Goal: Information Seeking & Learning: Learn about a topic

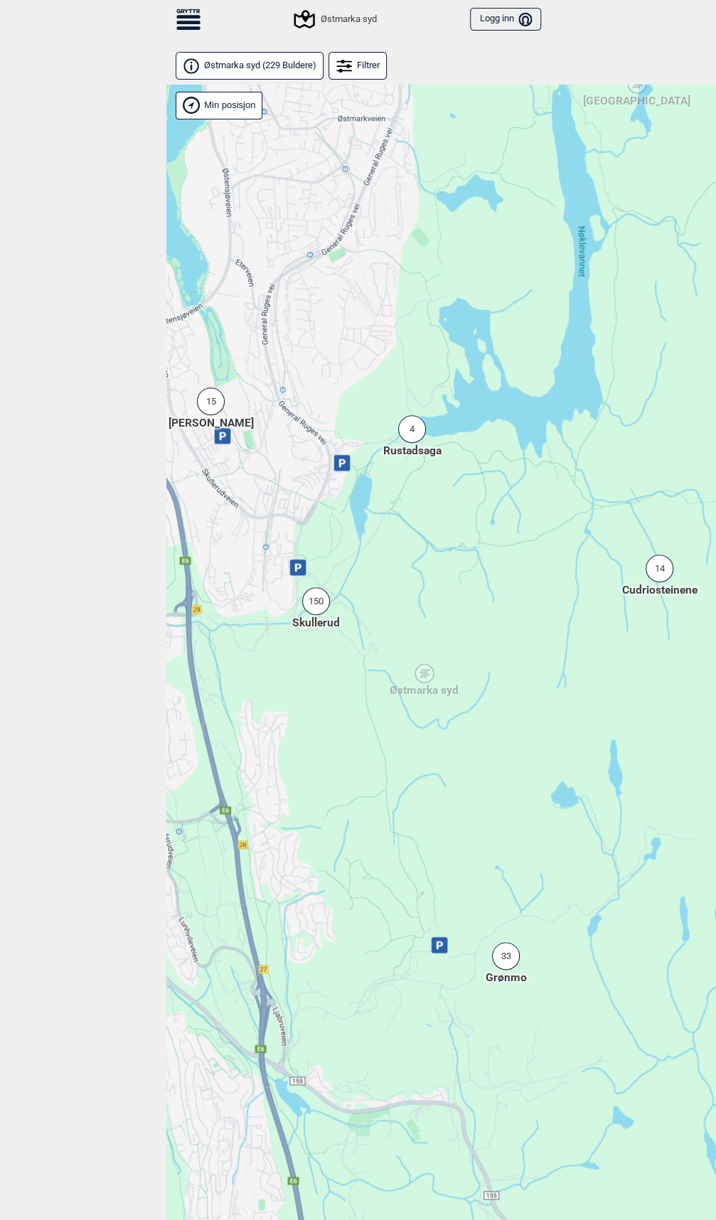
drag, startPoint x: 598, startPoint y: 648, endPoint x: 463, endPoint y: 660, distance: 135.6
click at [463, 660] on div "Hallingdal Stange [GEOGRAPHIC_DATA] syd [GEOGRAPHIC_DATA] og omegn [GEOGRAPHIC_…" at bounding box center [524, 676] width 716 height 1182
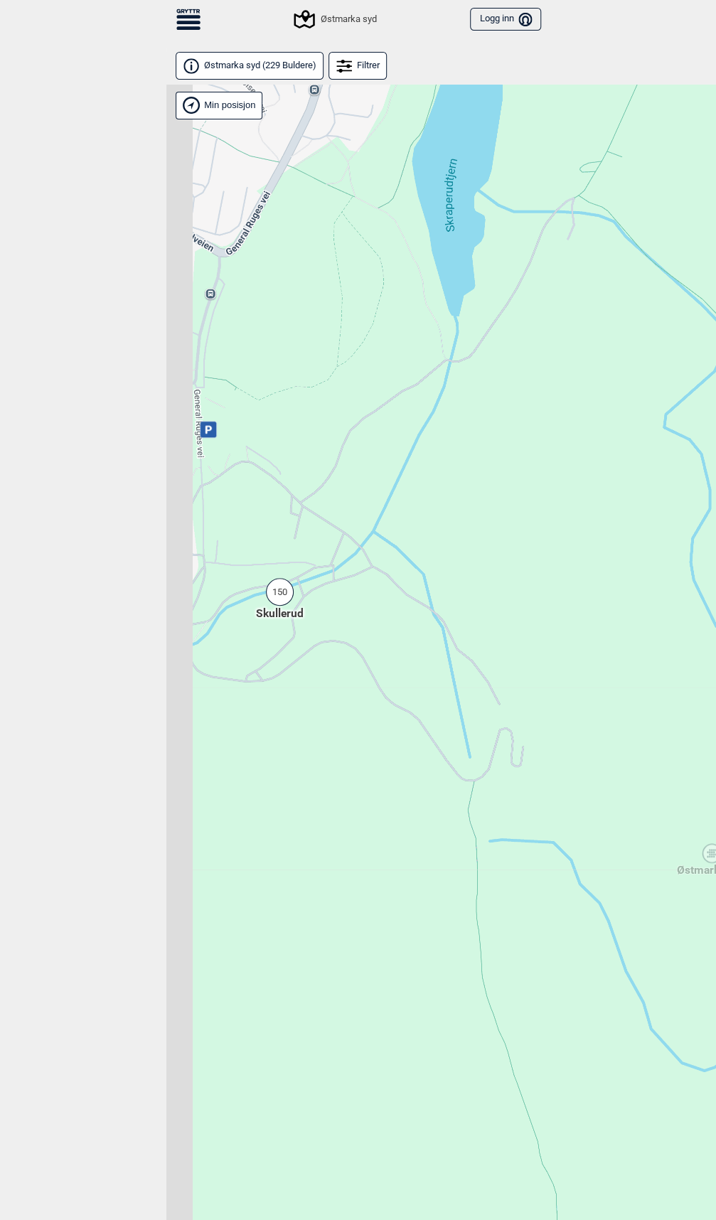
drag, startPoint x: 249, startPoint y: 601, endPoint x: 382, endPoint y: 640, distance: 138.6
click at [382, 640] on div "Hallingdal Stange [GEOGRAPHIC_DATA] syd [GEOGRAPHIC_DATA] og omegn [GEOGRAPHIC_…" at bounding box center [524, 676] width 716 height 1182
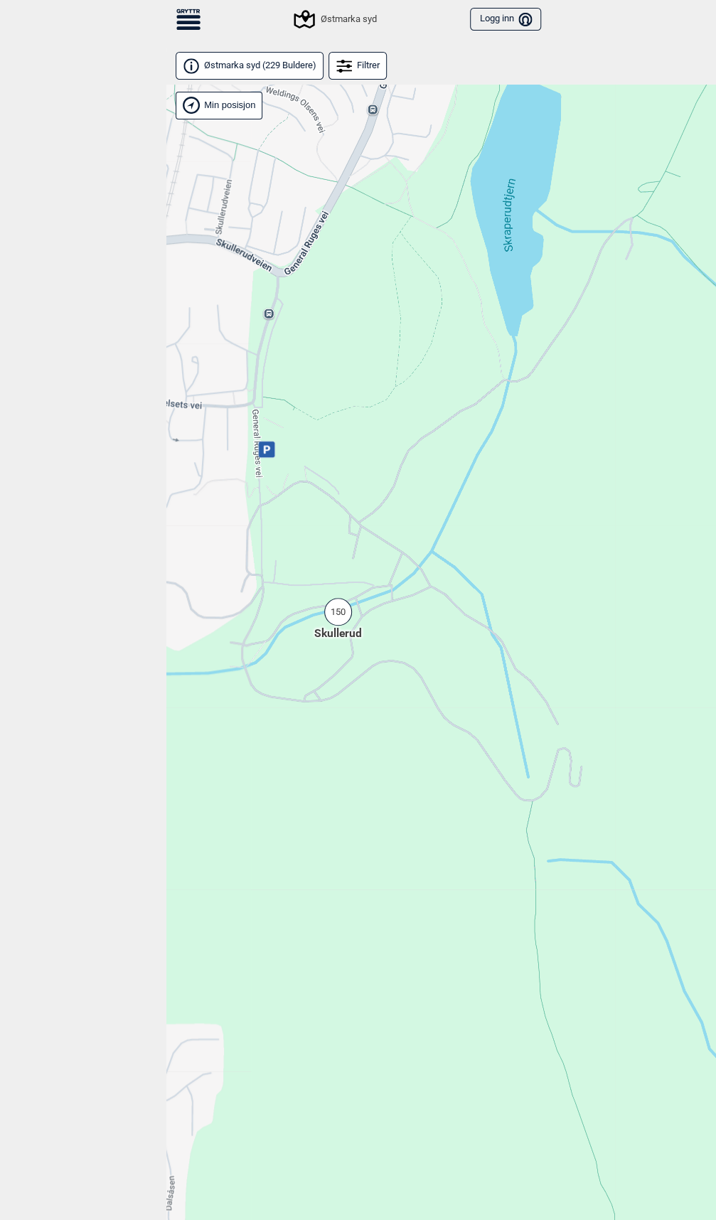
click at [338, 614] on div "150" at bounding box center [338, 612] width 28 height 28
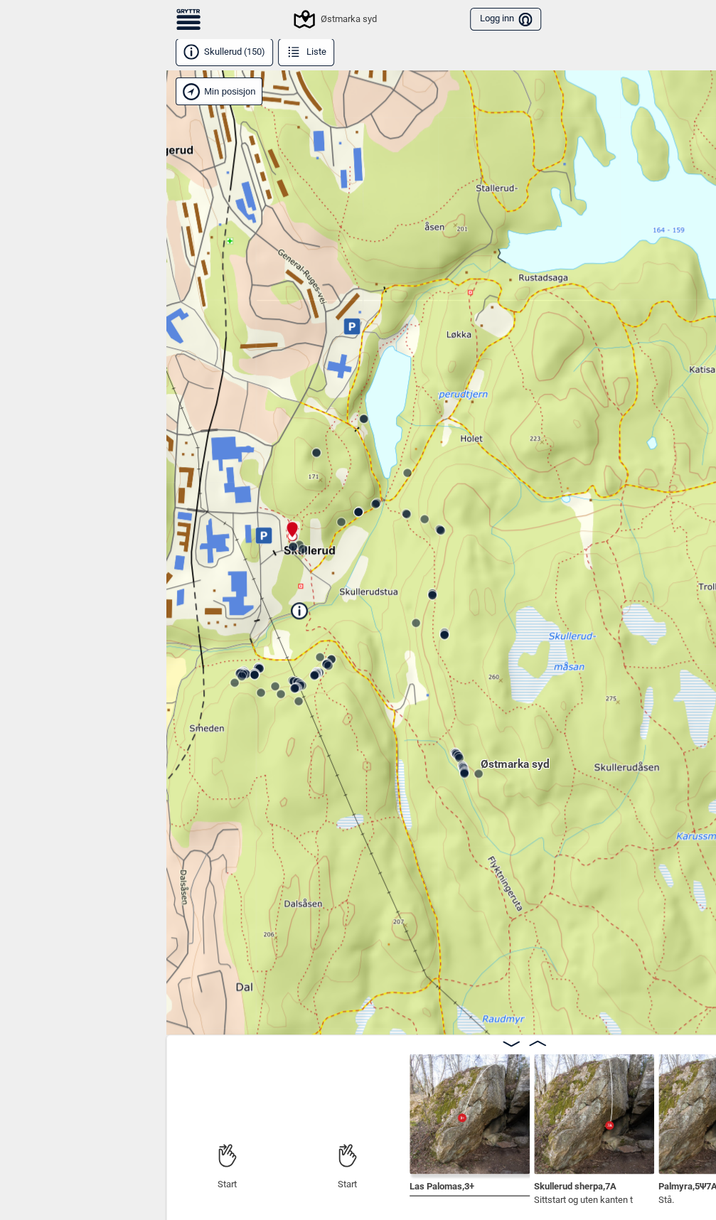
drag, startPoint x: 540, startPoint y: 732, endPoint x: 392, endPoint y: 666, distance: 162.6
click at [392, 666] on div "Østmarka syd" at bounding box center [524, 552] width 716 height 964
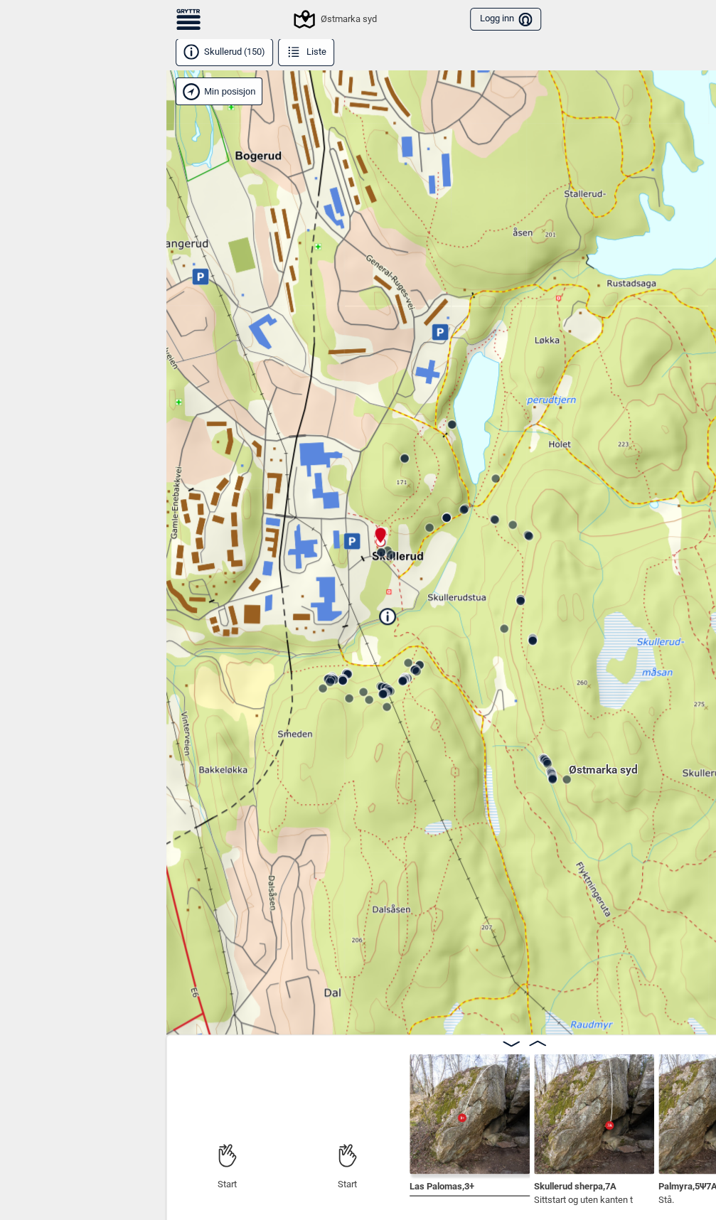
drag, startPoint x: 260, startPoint y: 759, endPoint x: 345, endPoint y: 737, distance: 87.2
click at [345, 737] on div "Østmarka syd" at bounding box center [524, 552] width 716 height 964
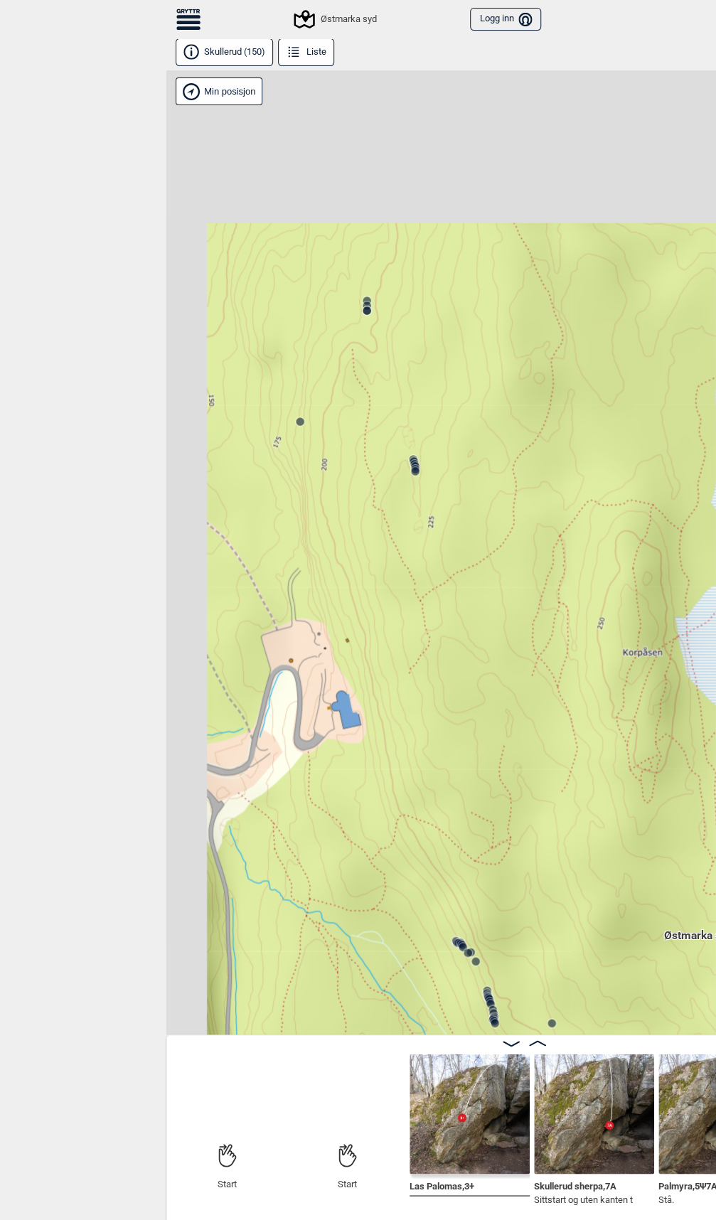
drag, startPoint x: 333, startPoint y: 534, endPoint x: 395, endPoint y: 871, distance: 342.6
click at [395, 871] on div "Østmarka syd" at bounding box center [524, 552] width 716 height 964
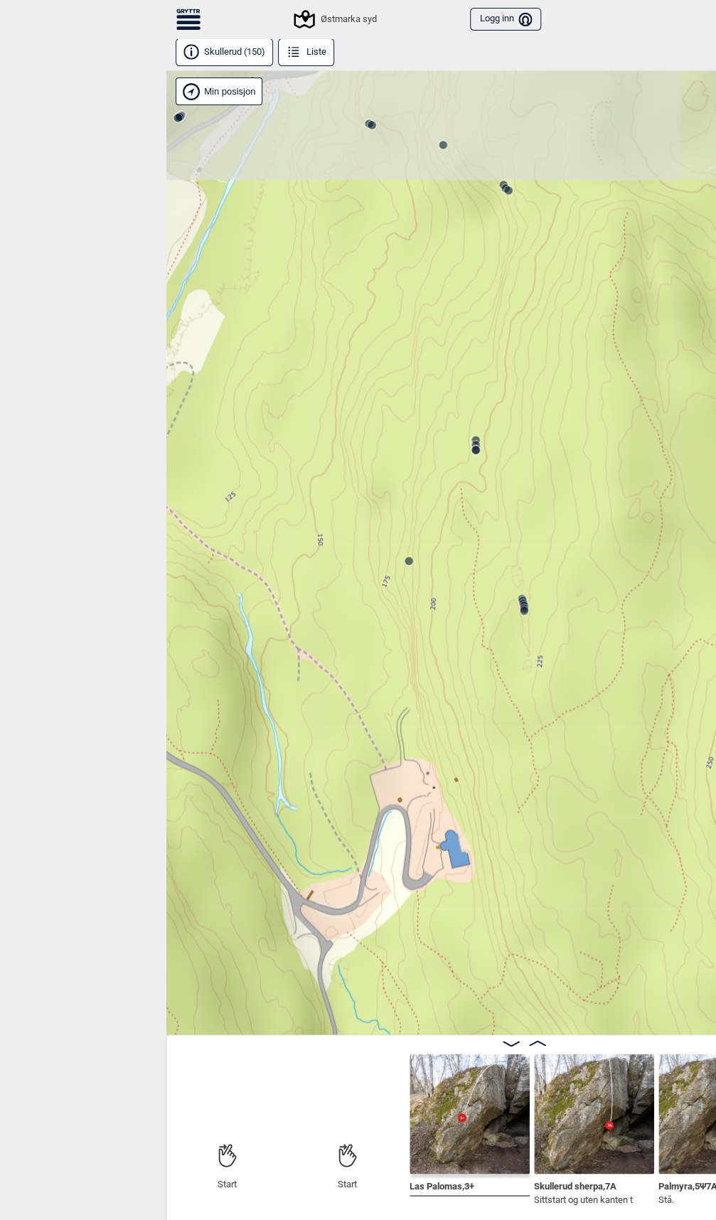
drag, startPoint x: 319, startPoint y: 625, endPoint x: 426, endPoint y: 746, distance: 161.2
click at [426, 746] on div "Østmarka syd" at bounding box center [524, 552] width 716 height 964
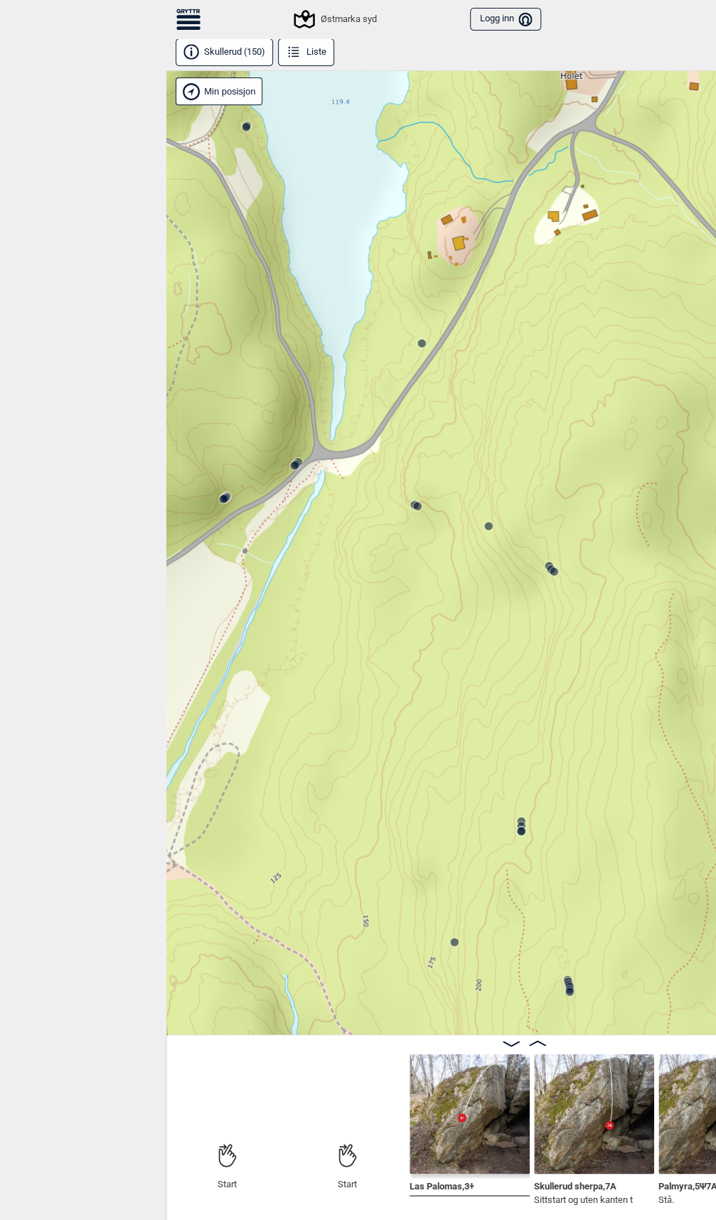
drag, startPoint x: 348, startPoint y: 392, endPoint x: 394, endPoint y: 773, distance: 383.1
click at [394, 773] on div "Østmarka syd" at bounding box center [524, 552] width 716 height 964
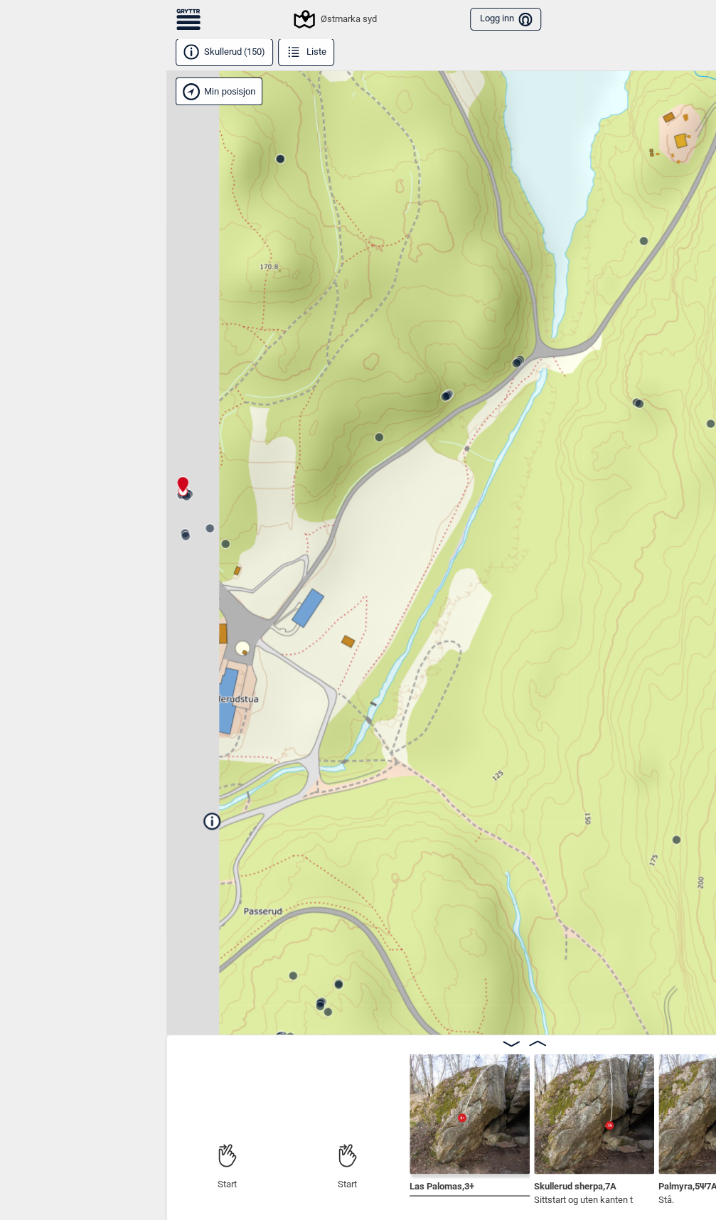
drag, startPoint x: 316, startPoint y: 619, endPoint x: 560, endPoint y: 496, distance: 273.4
click at [560, 496] on div "Østmarka syd" at bounding box center [524, 552] width 716 height 964
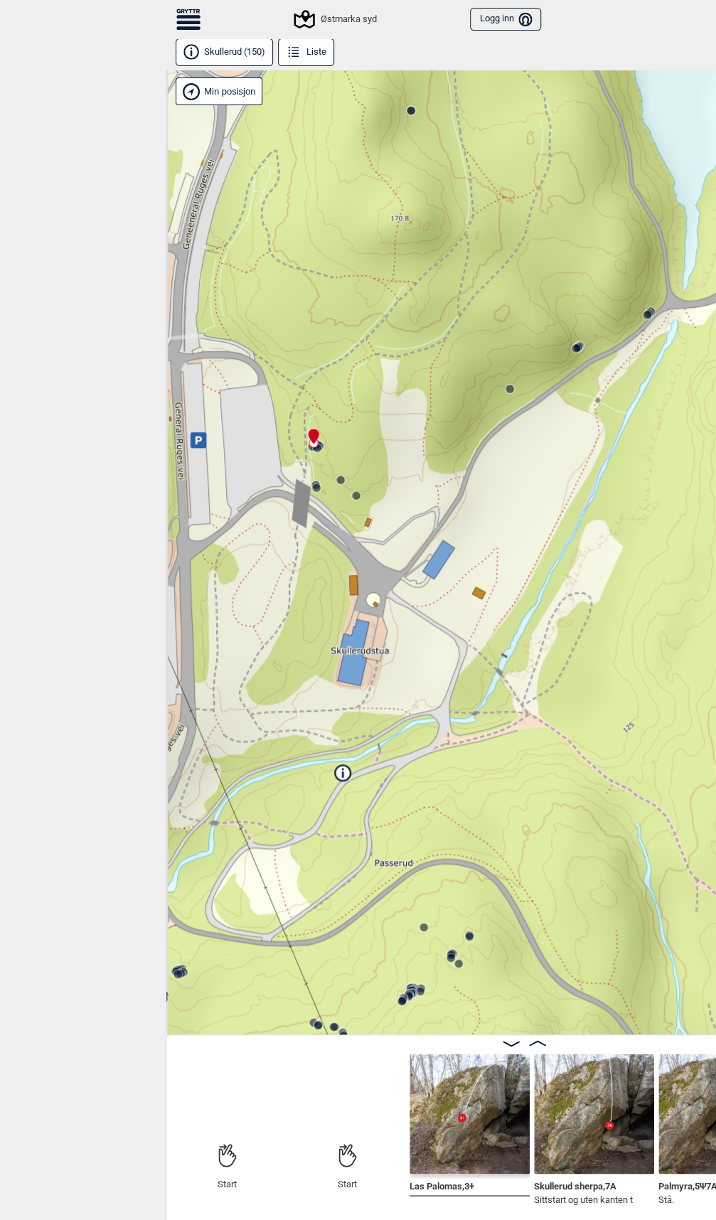
drag, startPoint x: 338, startPoint y: 611, endPoint x: 445, endPoint y: 583, distance: 111.1
click at [445, 583] on div "Østmarka syd" at bounding box center [524, 552] width 716 height 964
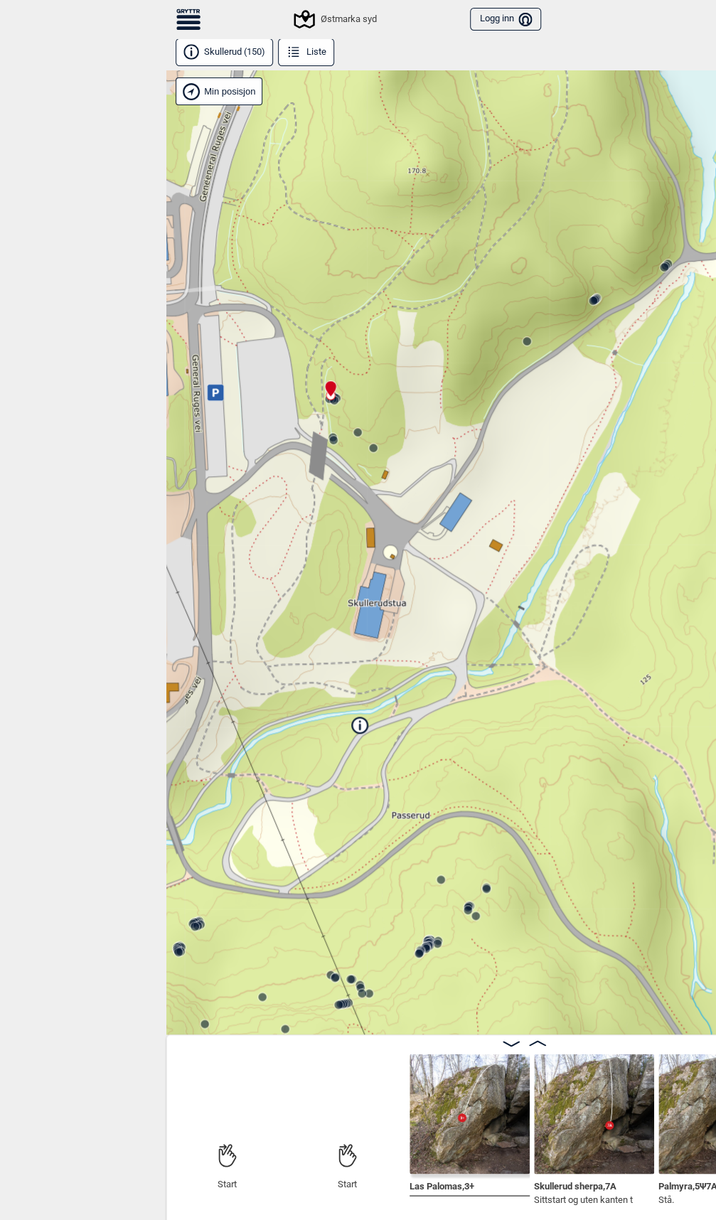
drag, startPoint x: 363, startPoint y: 826, endPoint x: 380, endPoint y: 778, distance: 50.6
click at [380, 778] on div "Østmarka syd" at bounding box center [524, 552] width 716 height 964
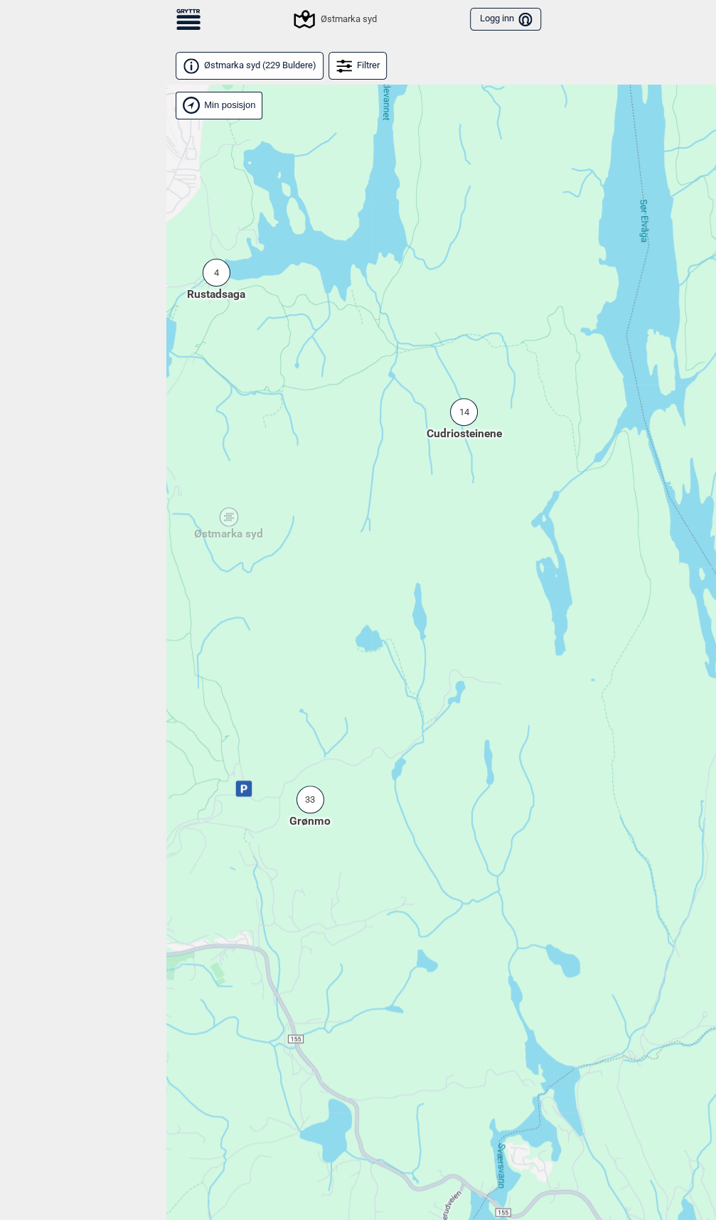
drag, startPoint x: 503, startPoint y: 781, endPoint x: 185, endPoint y: 640, distance: 347.9
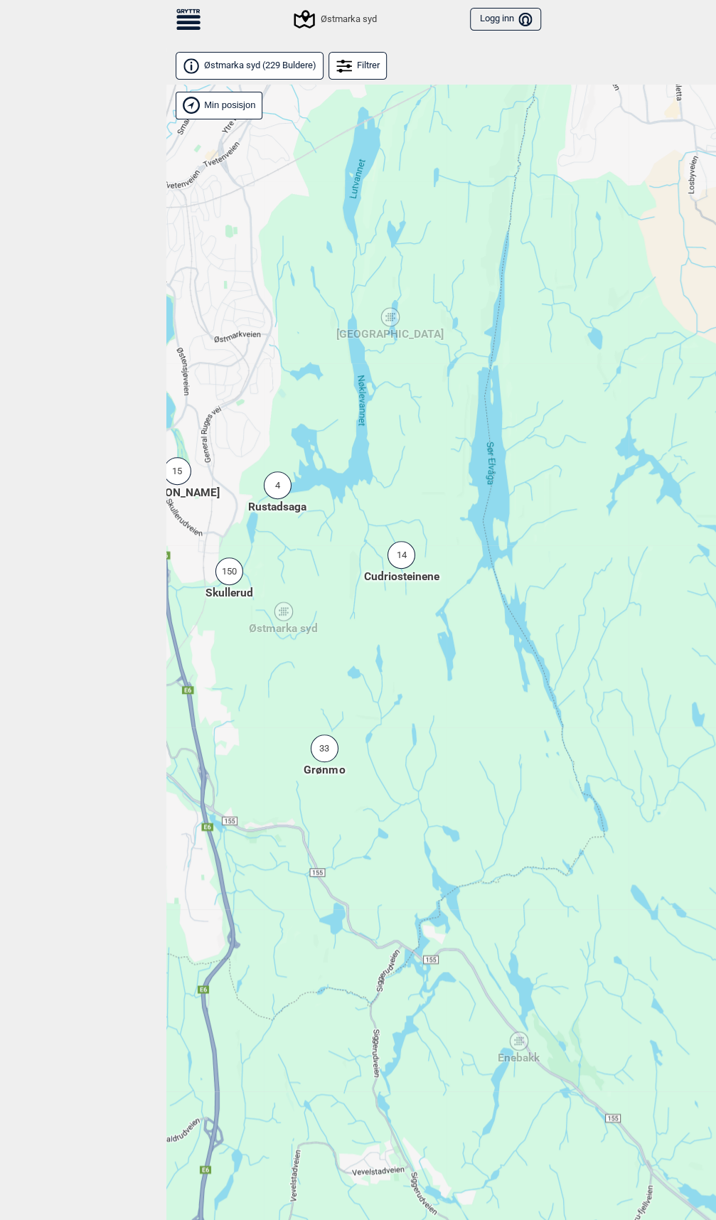
click at [324, 752] on div "33" at bounding box center [325, 748] width 28 height 28
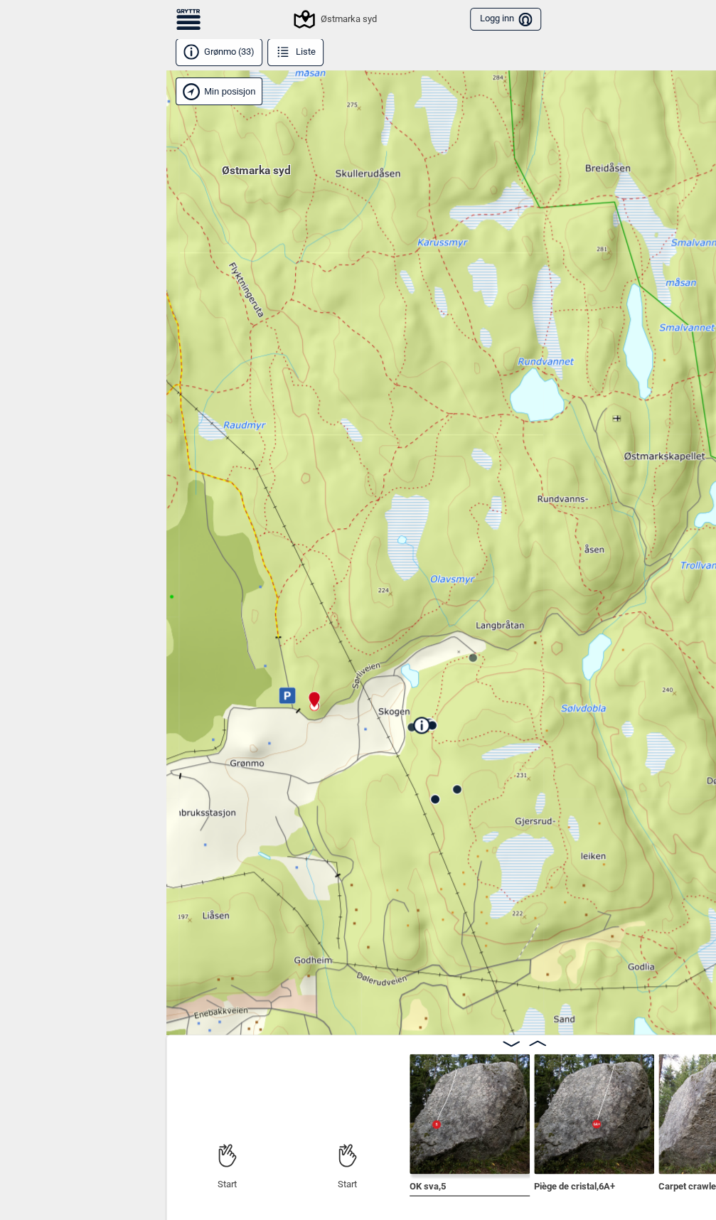
scroll to position [7, 0]
drag, startPoint x: 409, startPoint y: 765, endPoint x: 341, endPoint y: 786, distance: 71.3
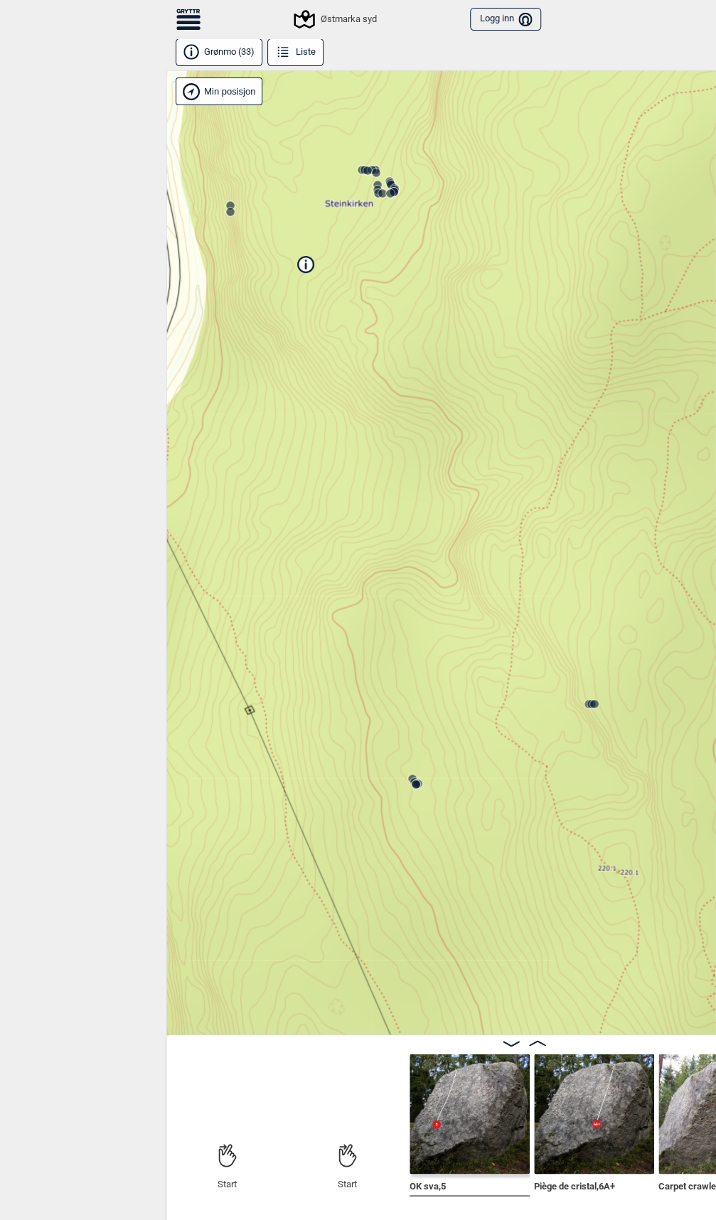
drag, startPoint x: 562, startPoint y: 803, endPoint x: 503, endPoint y: 852, distance: 76.7
click at [503, 852] on div "Østmarka syd Min posisjon 20 m + − Kartverket OpenStreetMap Google satellite Le…" at bounding box center [524, 552] width 716 height 964
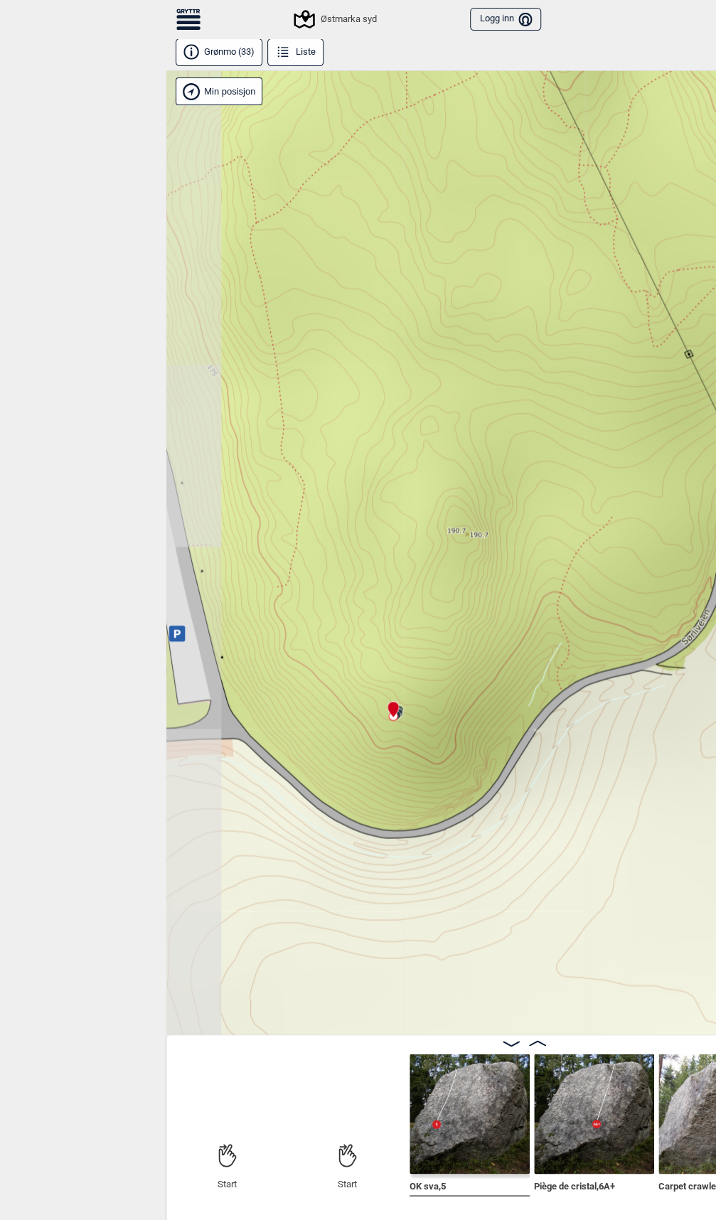
drag, startPoint x: 227, startPoint y: 739, endPoint x: 437, endPoint y: 774, distance: 212.7
click at [435, 778] on div "Østmarka syd Min posisjon 20 m + − Kartverket OpenStreetMap Google satellite Le…" at bounding box center [524, 552] width 716 height 964
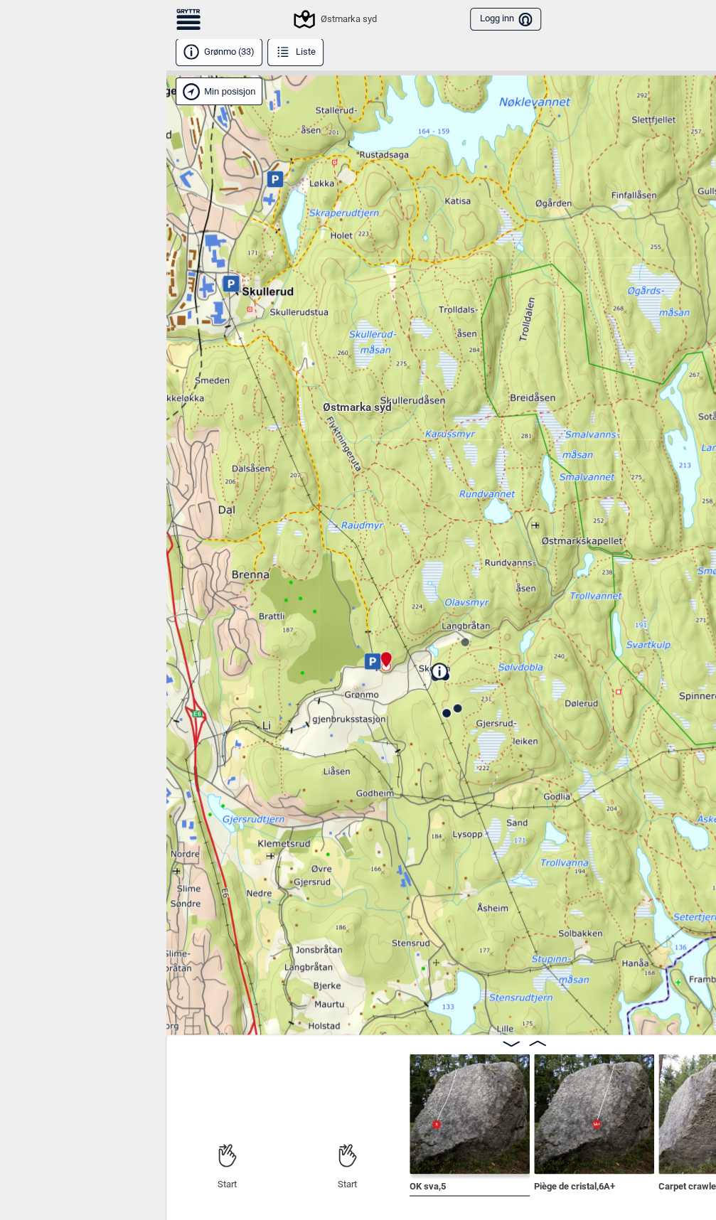
drag, startPoint x: 547, startPoint y: 384, endPoint x: 473, endPoint y: 404, distance: 75.9
click at [473, 404] on div "Østmarka syd Min posisjon 300 m + − Kartverket OpenStreetMap Google satellite L…" at bounding box center [524, 552] width 716 height 964
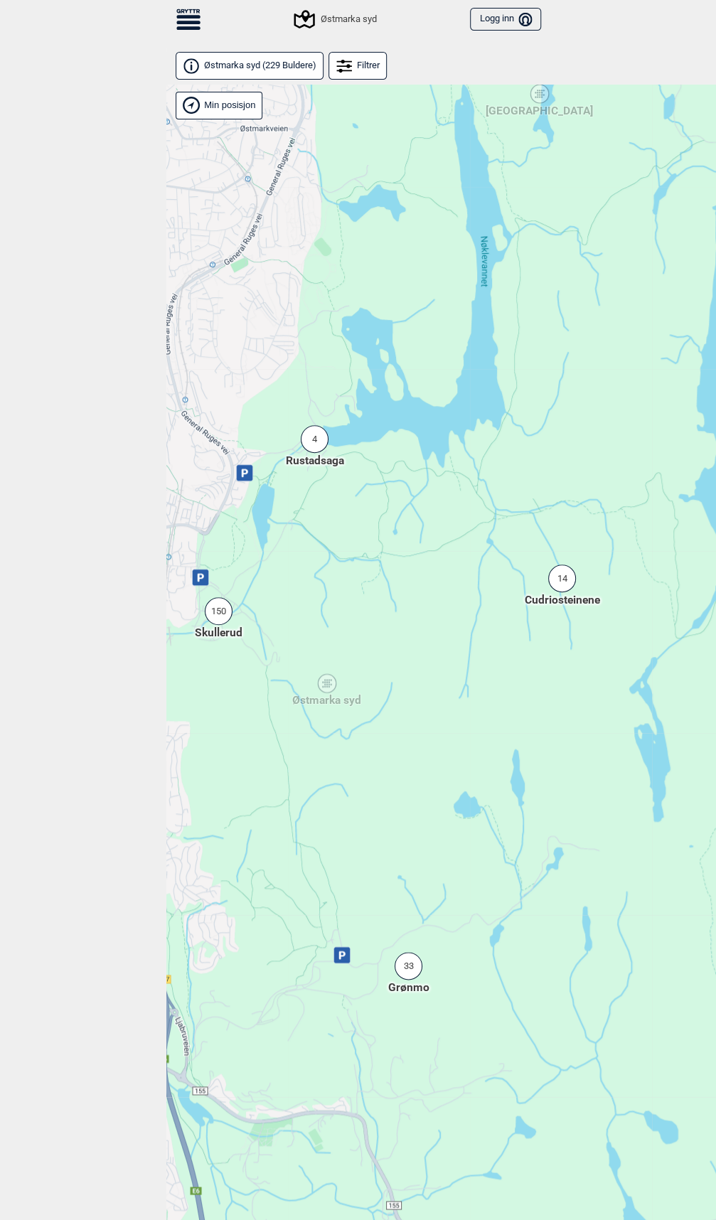
drag, startPoint x: 668, startPoint y: 589, endPoint x: 454, endPoint y: 594, distance: 214.0
click at [428, 611] on div "Hallingdal Stange [GEOGRAPHIC_DATA] syd [GEOGRAPHIC_DATA] og omegn [GEOGRAPHIC_…" at bounding box center [524, 676] width 716 height 1182
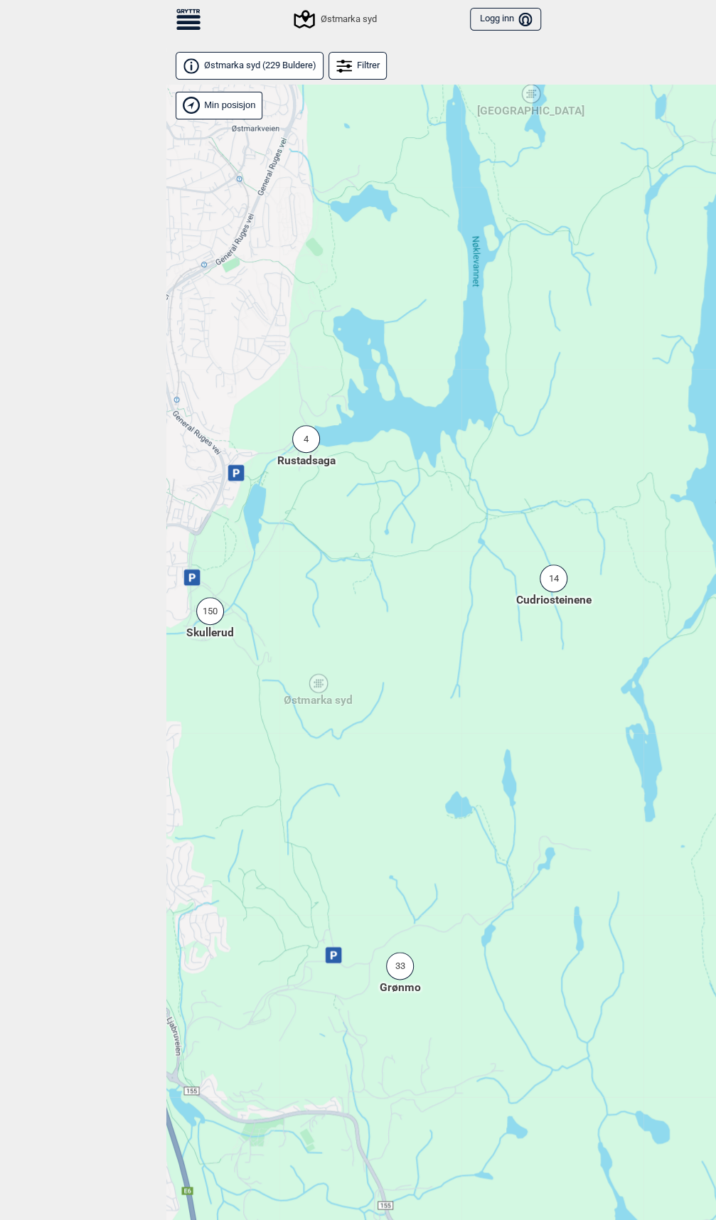
click at [550, 582] on div "14" at bounding box center [554, 578] width 28 height 28
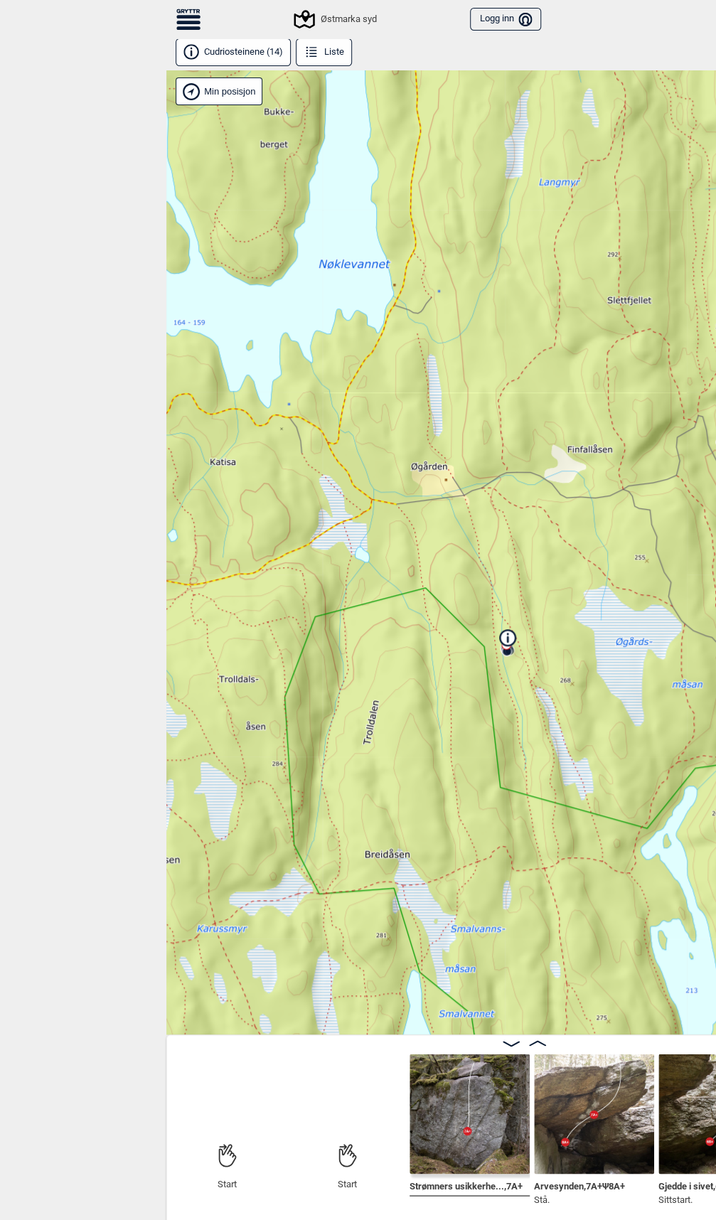
drag, startPoint x: 620, startPoint y: 665, endPoint x: 497, endPoint y: 675, distance: 123.3
click at [498, 675] on div "Østmarka syd Min posisjon 200 m + − Kartverket OpenStreetMap Google satellite L…" at bounding box center [524, 552] width 716 height 964
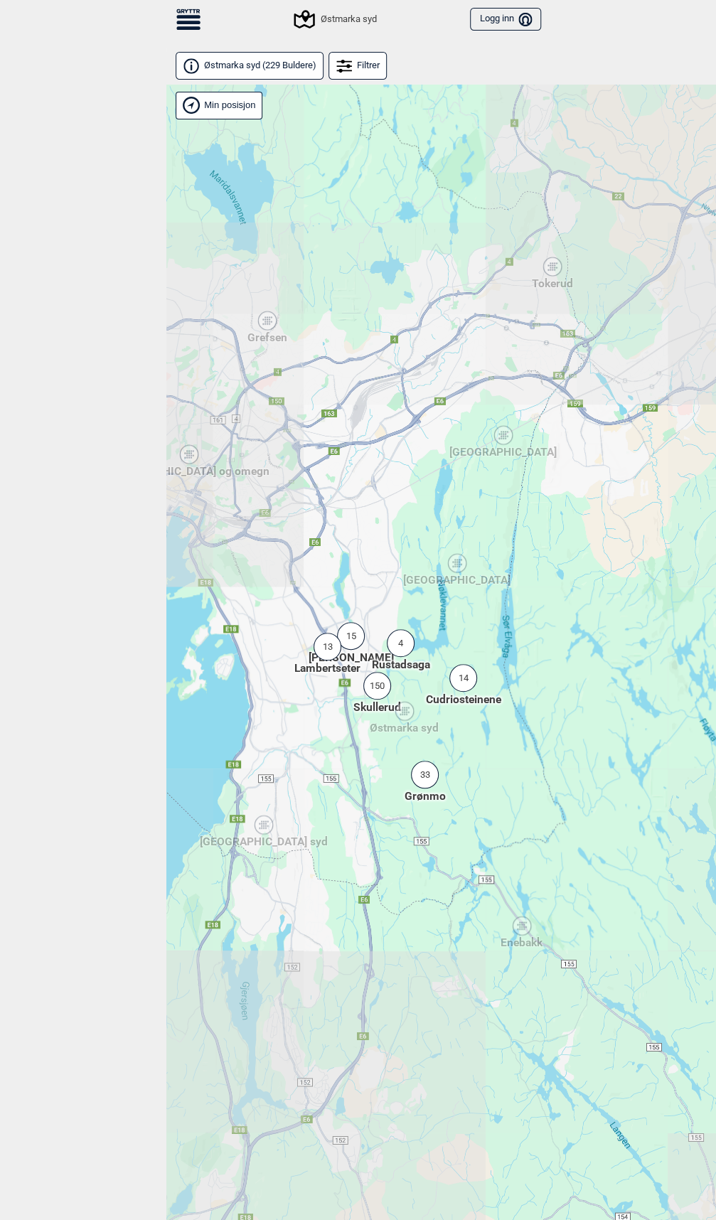
drag, startPoint x: 511, startPoint y: 803, endPoint x: 355, endPoint y: 767, distance: 159.7
click at [411, 767] on div "33" at bounding box center [425, 775] width 28 height 28
